Goal: Find specific page/section: Find specific page/section

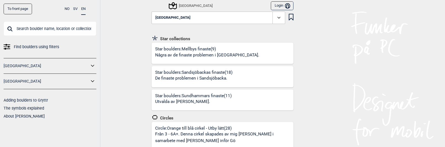
click at [177, 17] on button "[GEOGRAPHIC_DATA]" at bounding box center [218, 18] width 134 height 13
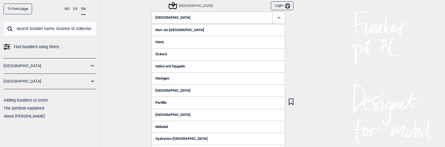
click at [122, 75] on div "To front page NO SV EN Find boulders using filters [GEOGRAPHIC_DATA] [GEOGRAPHI…" at bounding box center [222, 73] width 445 height 147
click at [65, 29] on input "text" at bounding box center [50, 29] width 93 height 14
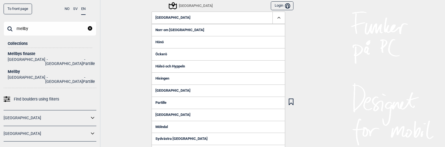
type input "mellby"
click at [15, 70] on div "Mellby" at bounding box center [50, 72] width 84 height 4
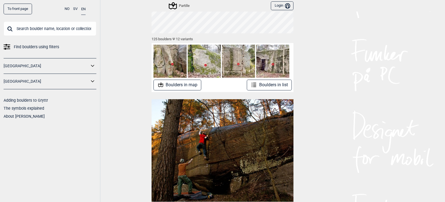
scroll to position [55, 0]
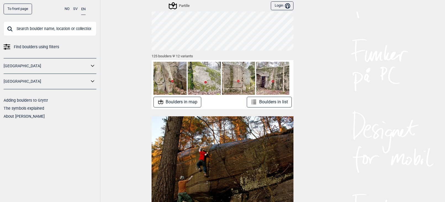
drag, startPoint x: 314, startPoint y: 122, endPoint x: 341, endPoint y: 160, distance: 46.2
click at [341, 147] on div "To front page NO SV EN Find boulders using filters [GEOGRAPHIC_DATA] [GEOGRAPHI…" at bounding box center [222, 101] width 445 height 202
click at [261, 102] on button "Boulders in list" at bounding box center [269, 102] width 45 height 11
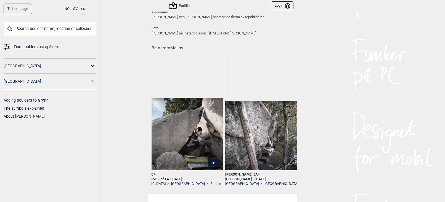
scroll to position [339, 0]
